Goal: Transaction & Acquisition: Purchase product/service

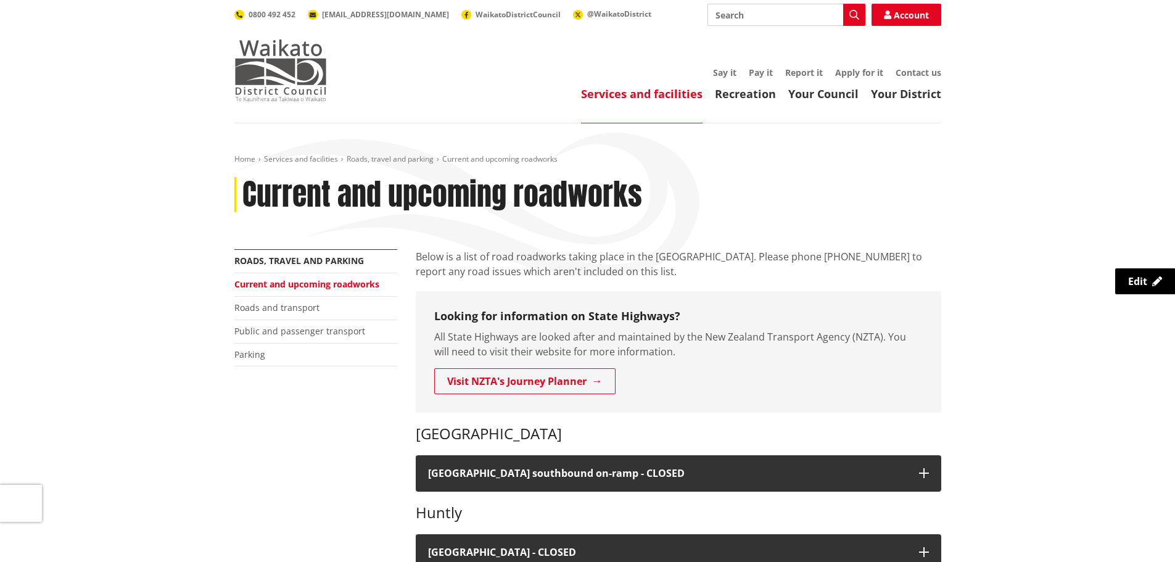
click at [281, 66] on img at bounding box center [280, 70] width 93 height 62
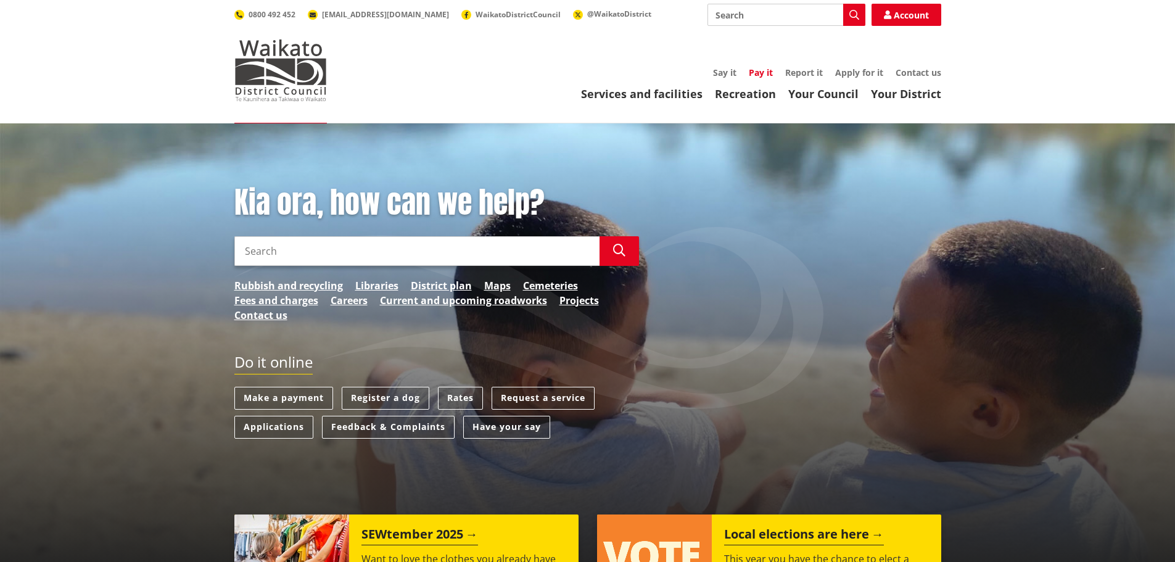
click at [760, 73] on link "Pay it" at bounding box center [761, 73] width 24 height 12
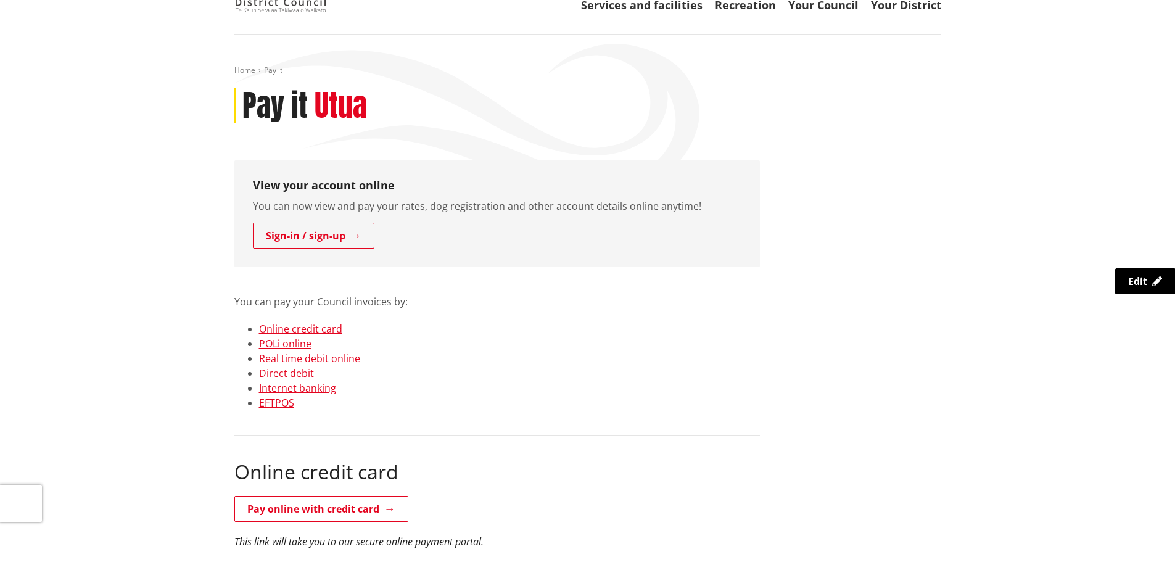
scroll to position [247, 0]
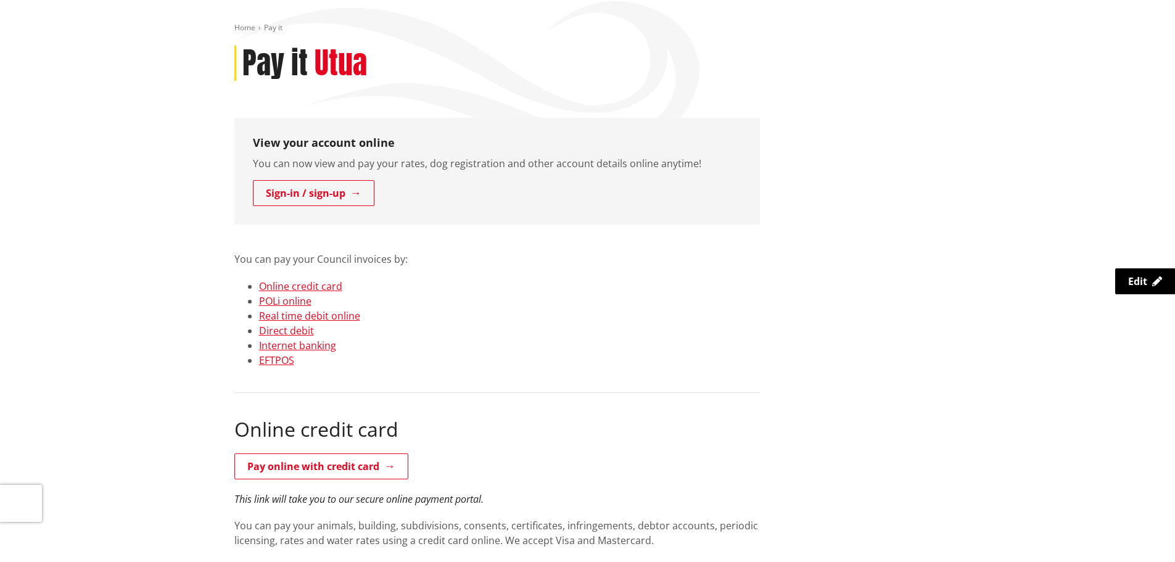
scroll to position [0, 0]
